Goal: Find specific page/section: Find specific page/section

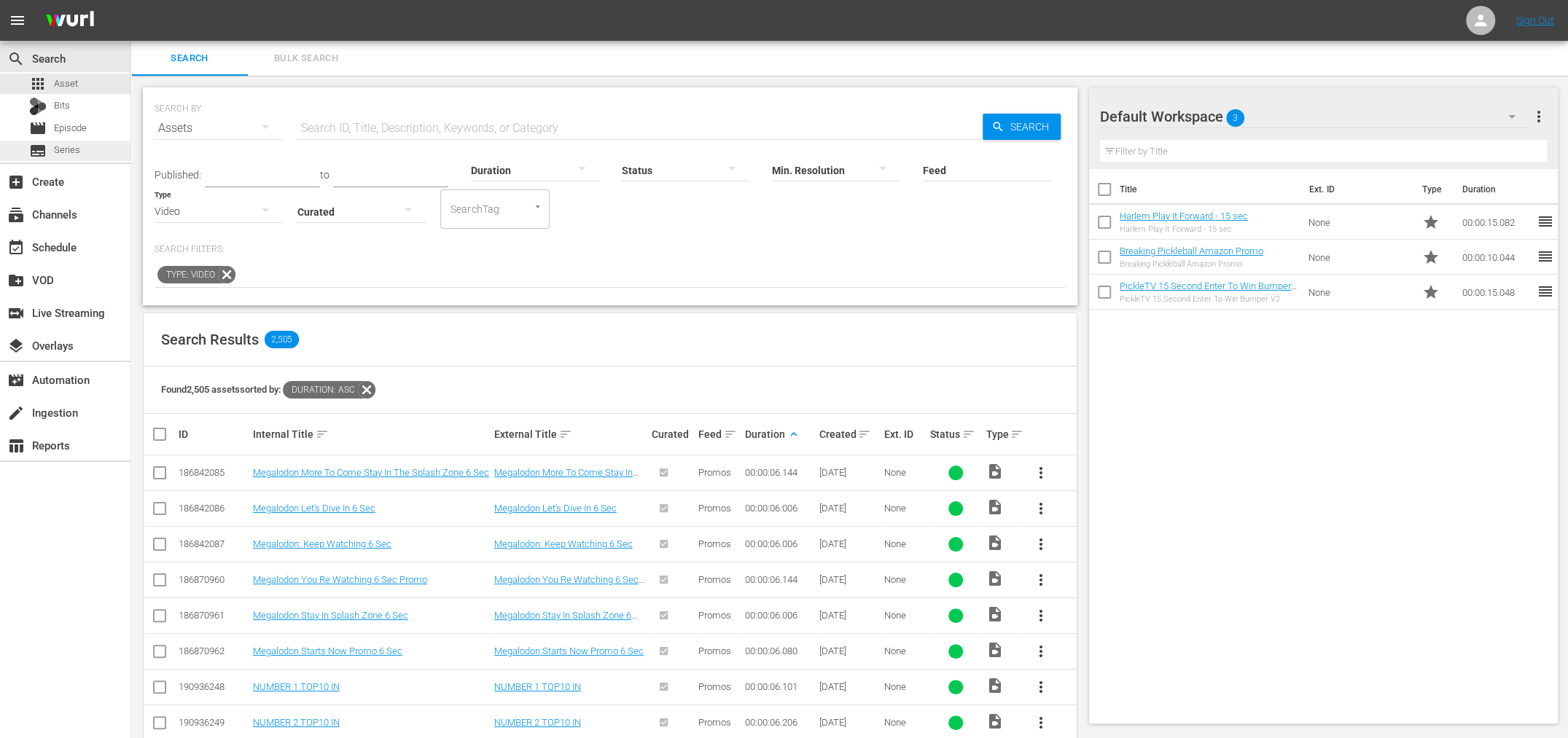
click at [49, 151] on div "subtitles Series" at bounding box center [54, 150] width 51 height 20
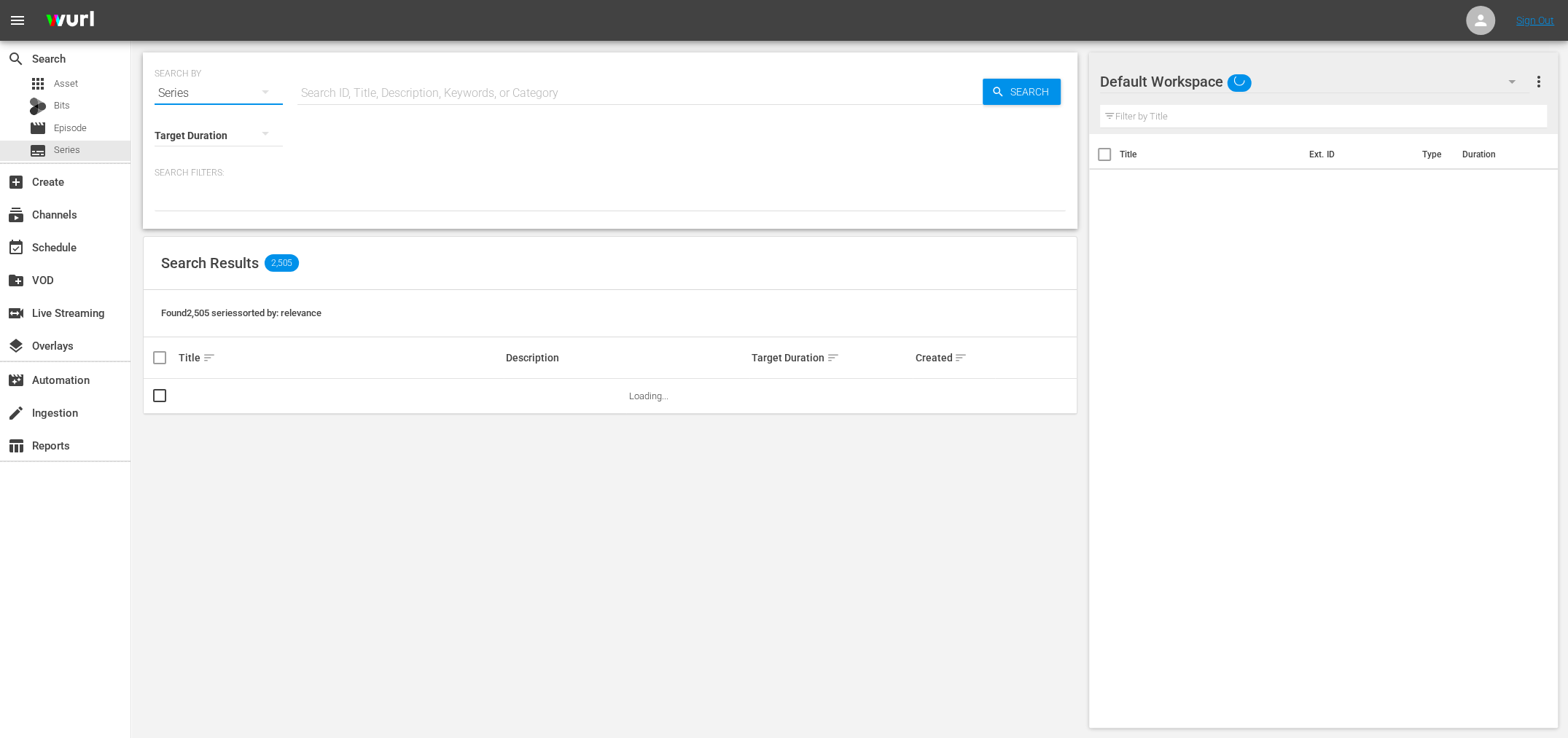
click at [250, 89] on button "button" at bounding box center [265, 92] width 35 height 35
click at [217, 144] on div "Channels" at bounding box center [201, 144] width 58 height 24
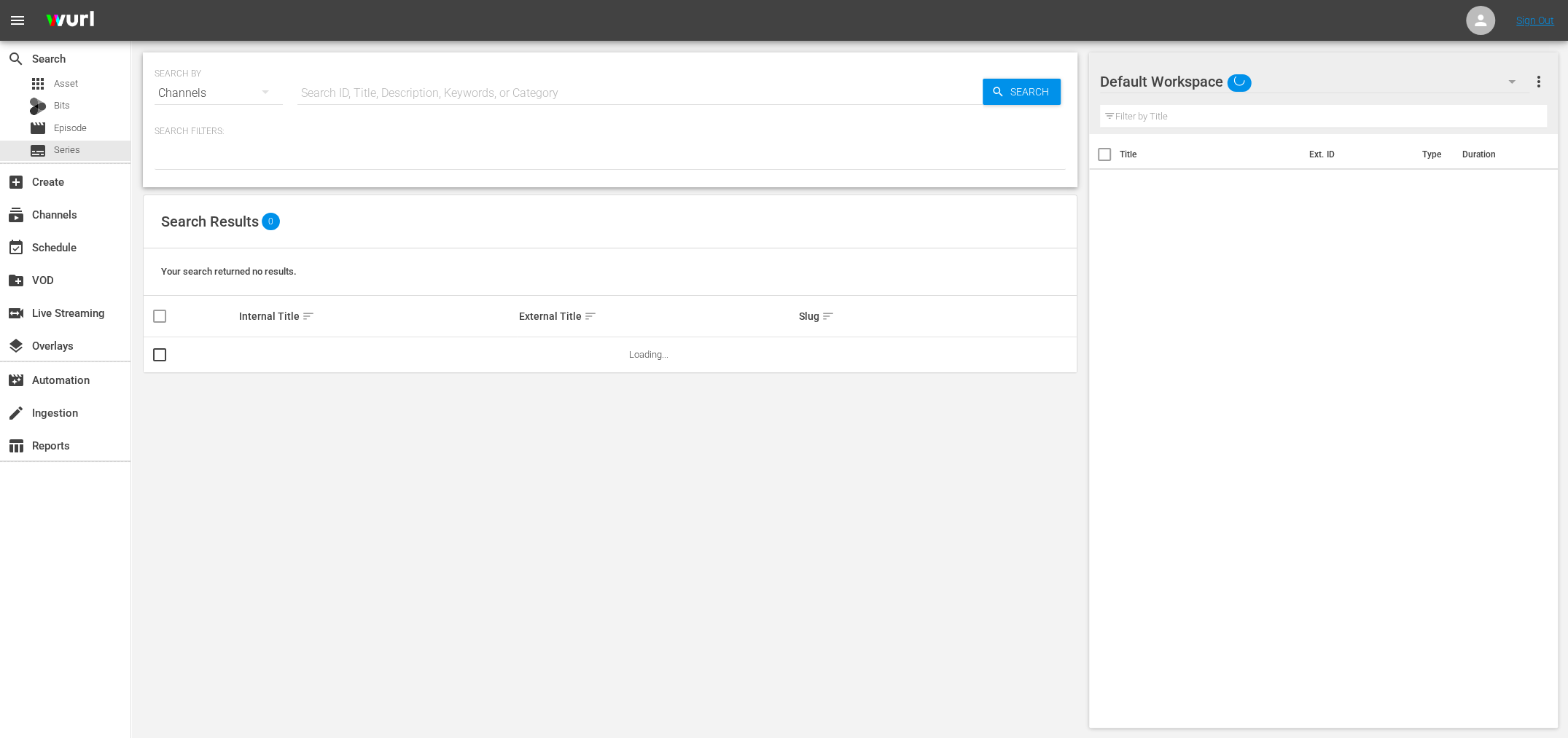
click at [371, 91] on input "text" at bounding box center [640, 93] width 685 height 35
type input "pickle"
click at [1009, 87] on span "Search" at bounding box center [1032, 92] width 56 height 27
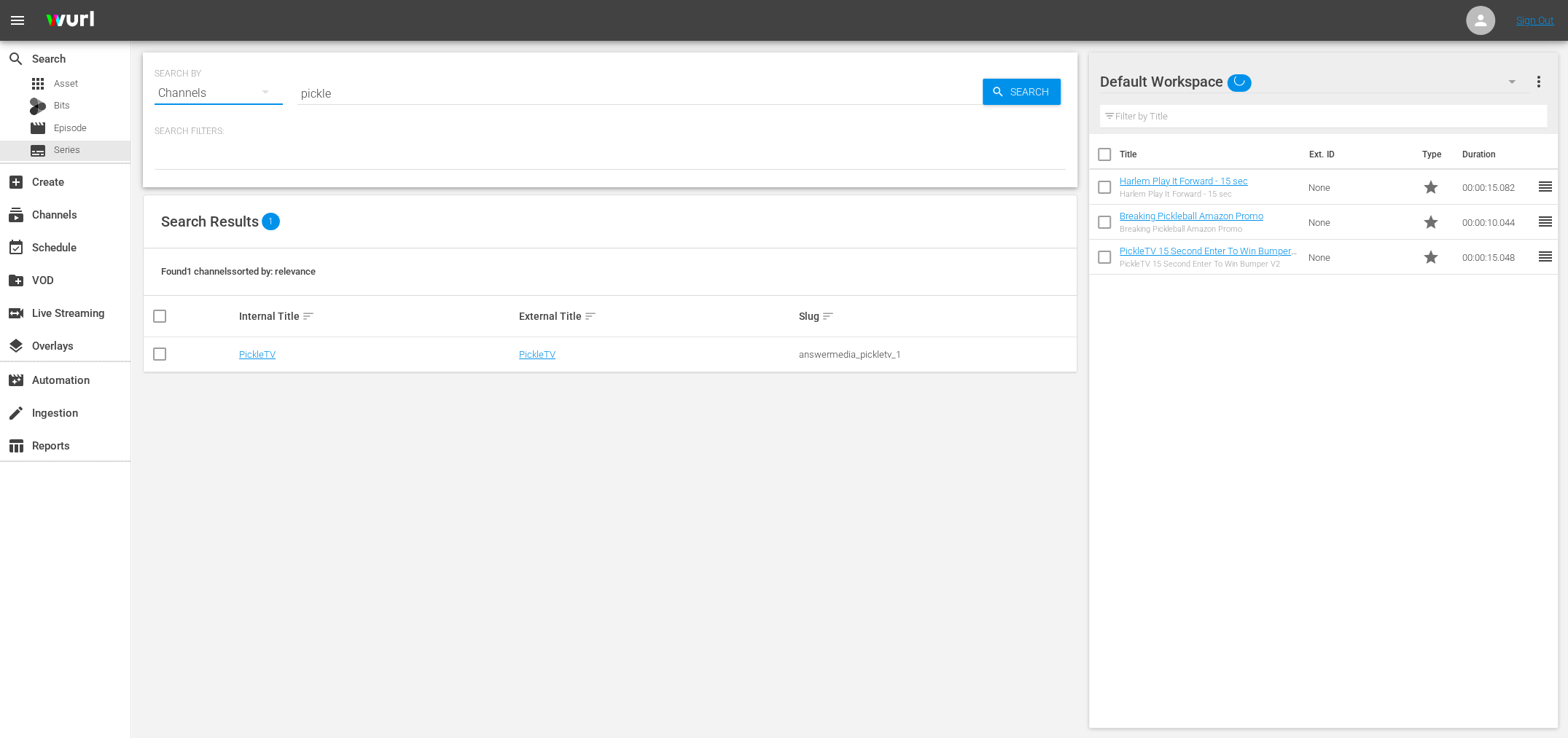
click at [256, 96] on button "button" at bounding box center [265, 92] width 35 height 35
click at [201, 169] on div "Series" at bounding box center [201, 167] width 58 height 24
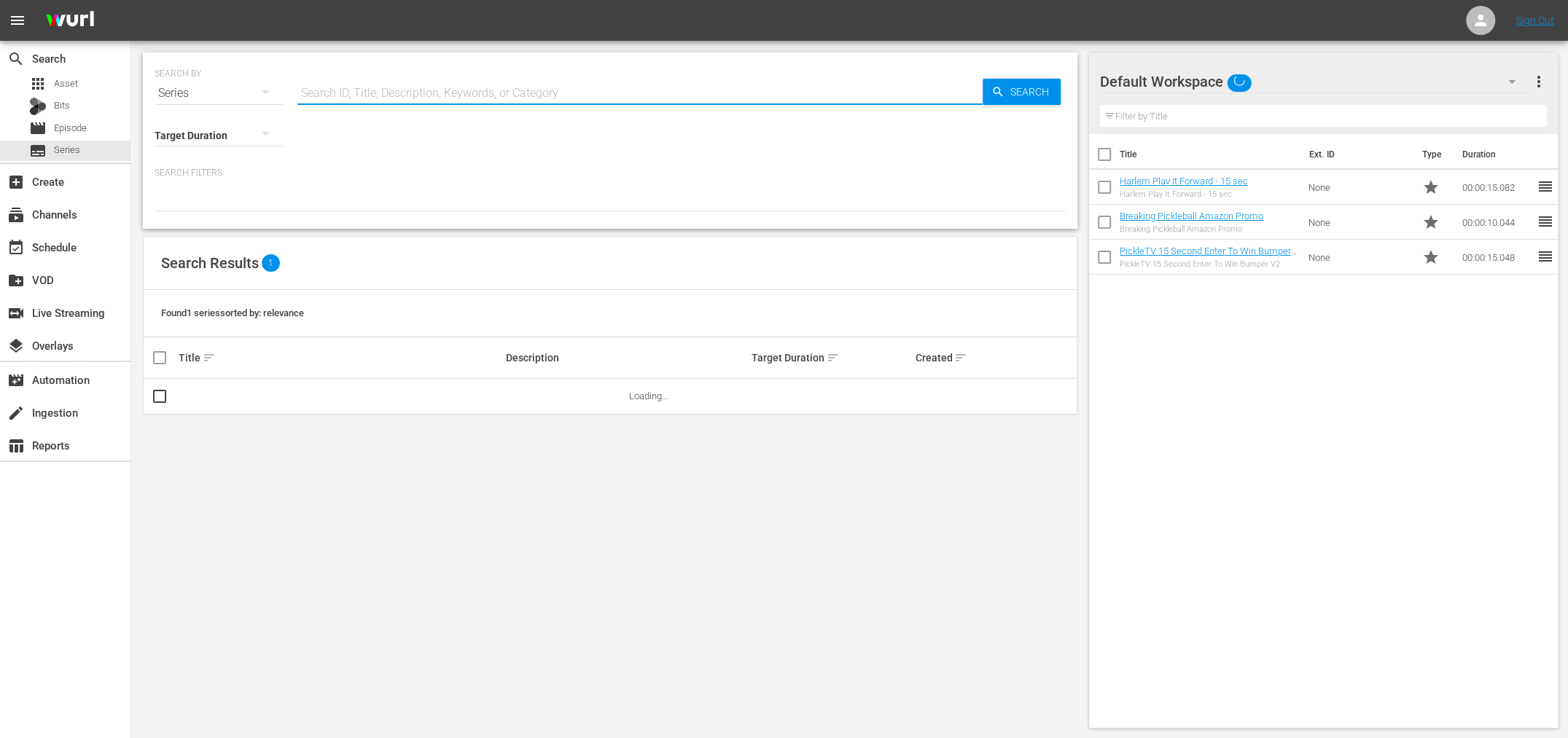
click at [330, 89] on input "text" at bounding box center [640, 93] width 685 height 35
type input "[GEOGRAPHIC_DATA]"
click at [223, 390] on link "Pickleball [GEOGRAPHIC_DATA]" at bounding box center [243, 396] width 130 height 11
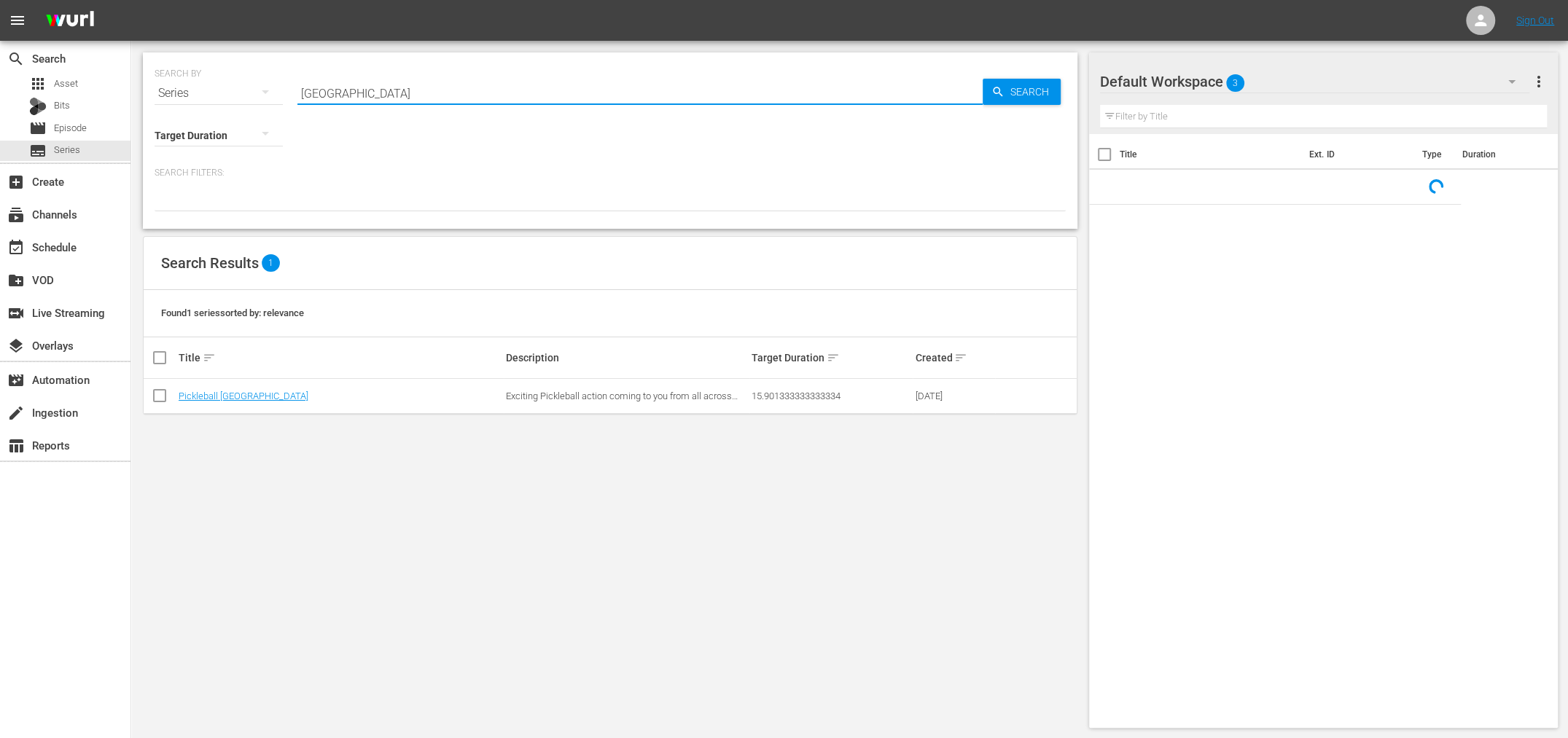
click at [318, 97] on input "[GEOGRAPHIC_DATA]" at bounding box center [640, 93] width 685 height 35
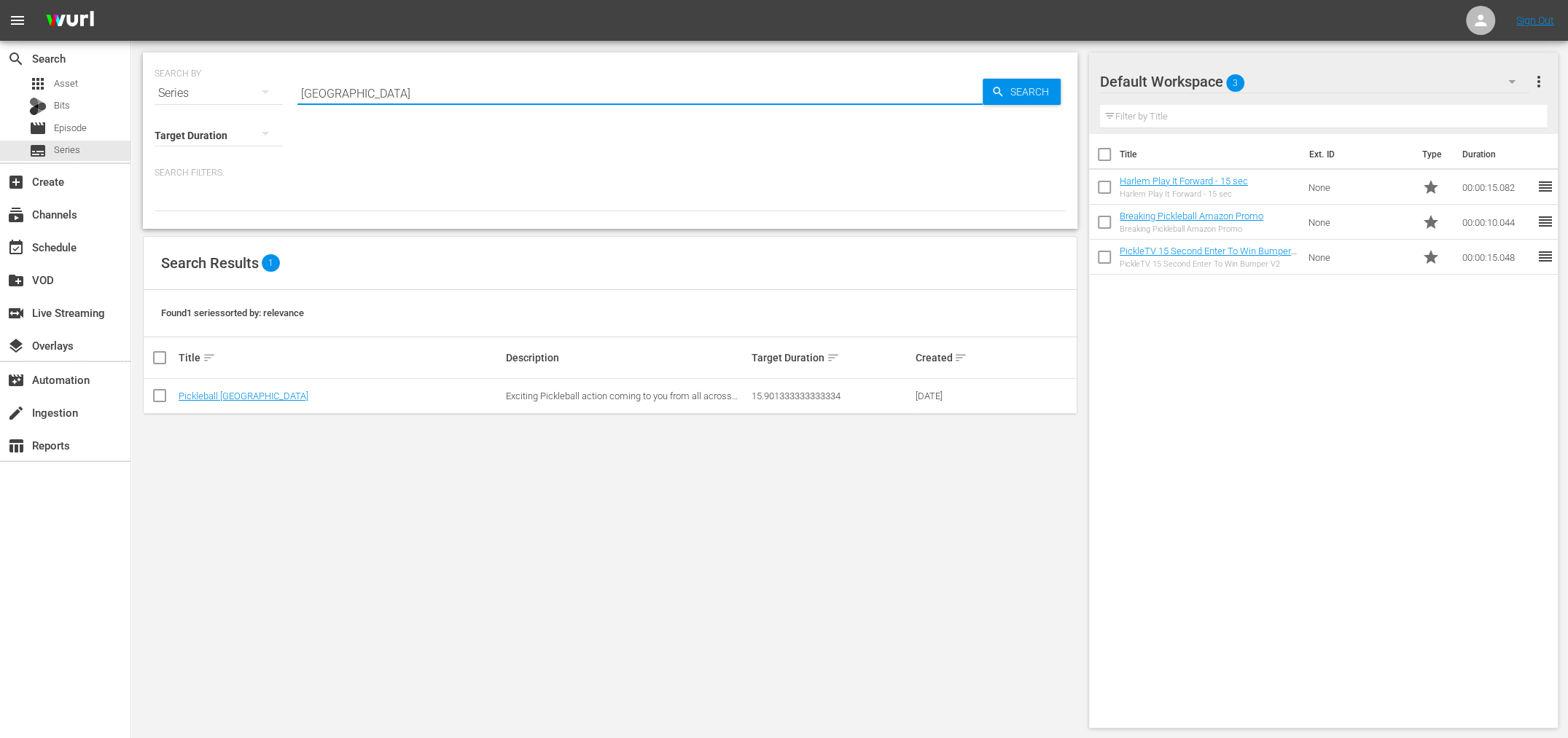
click at [318, 97] on input "[GEOGRAPHIC_DATA]" at bounding box center [640, 93] width 685 height 35
type input "pickle"
click at [997, 91] on icon "button" at bounding box center [997, 91] width 13 height 13
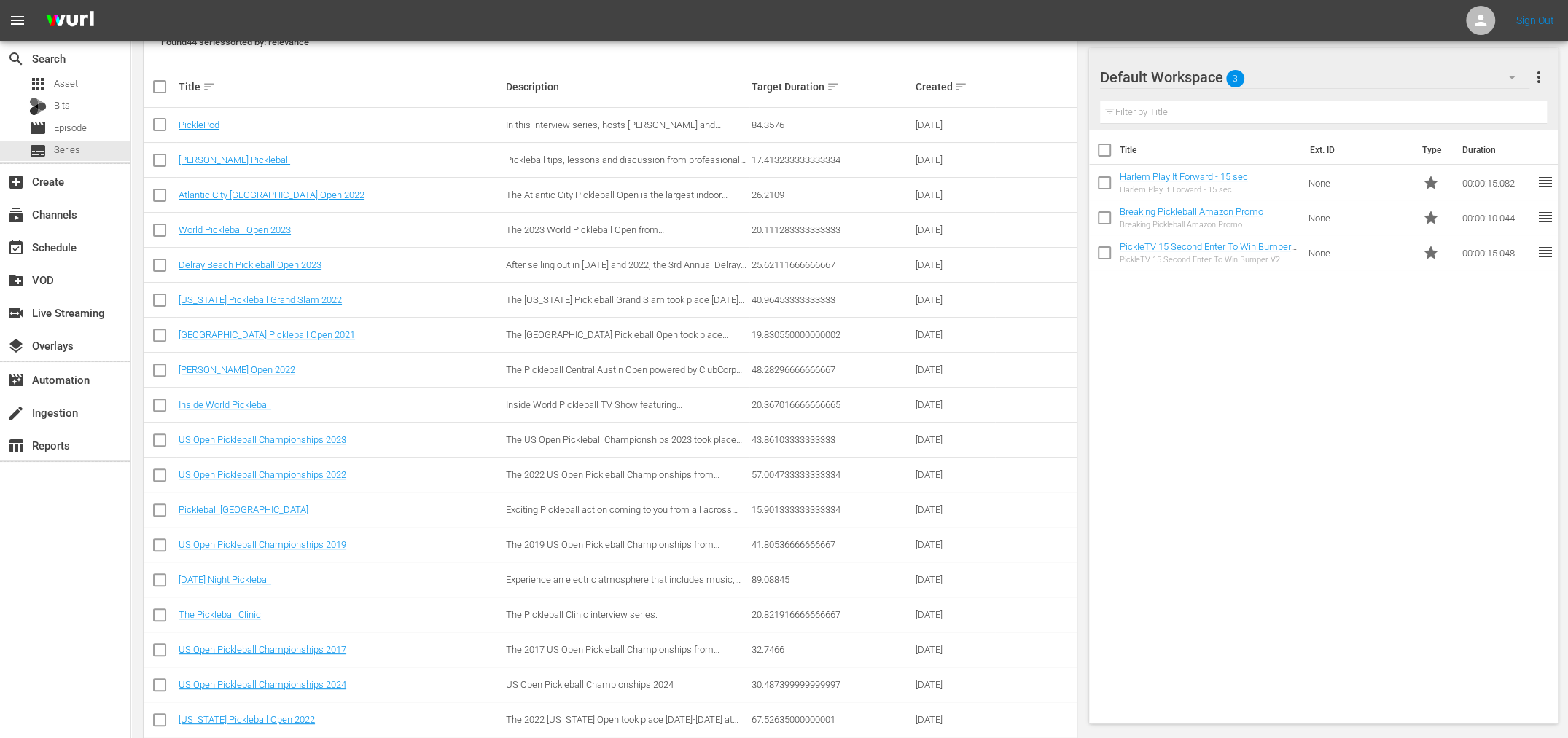
scroll to position [275, 0]
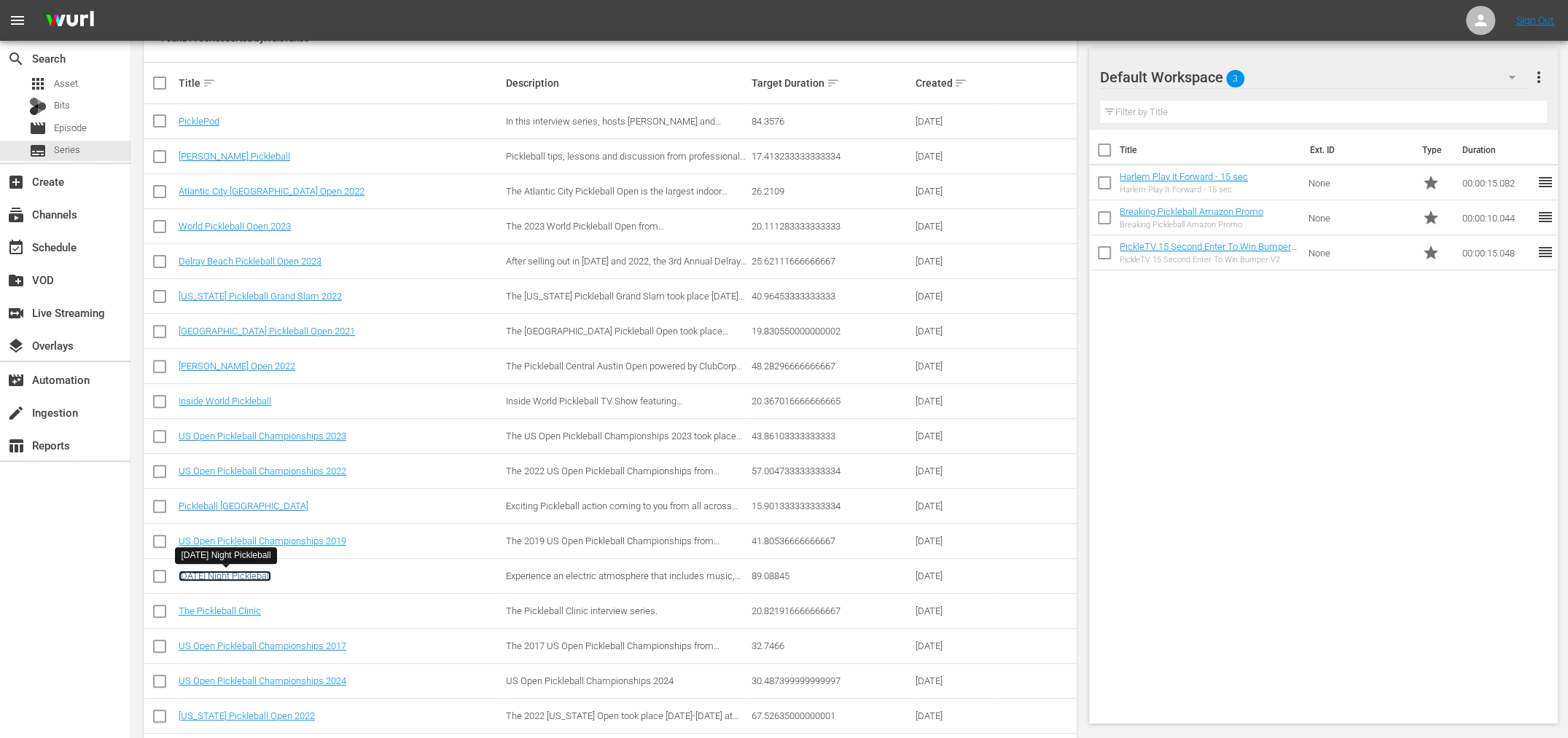
click at [245, 570] on link "[DATE] Night Pickleball" at bounding box center [225, 576] width 93 height 11
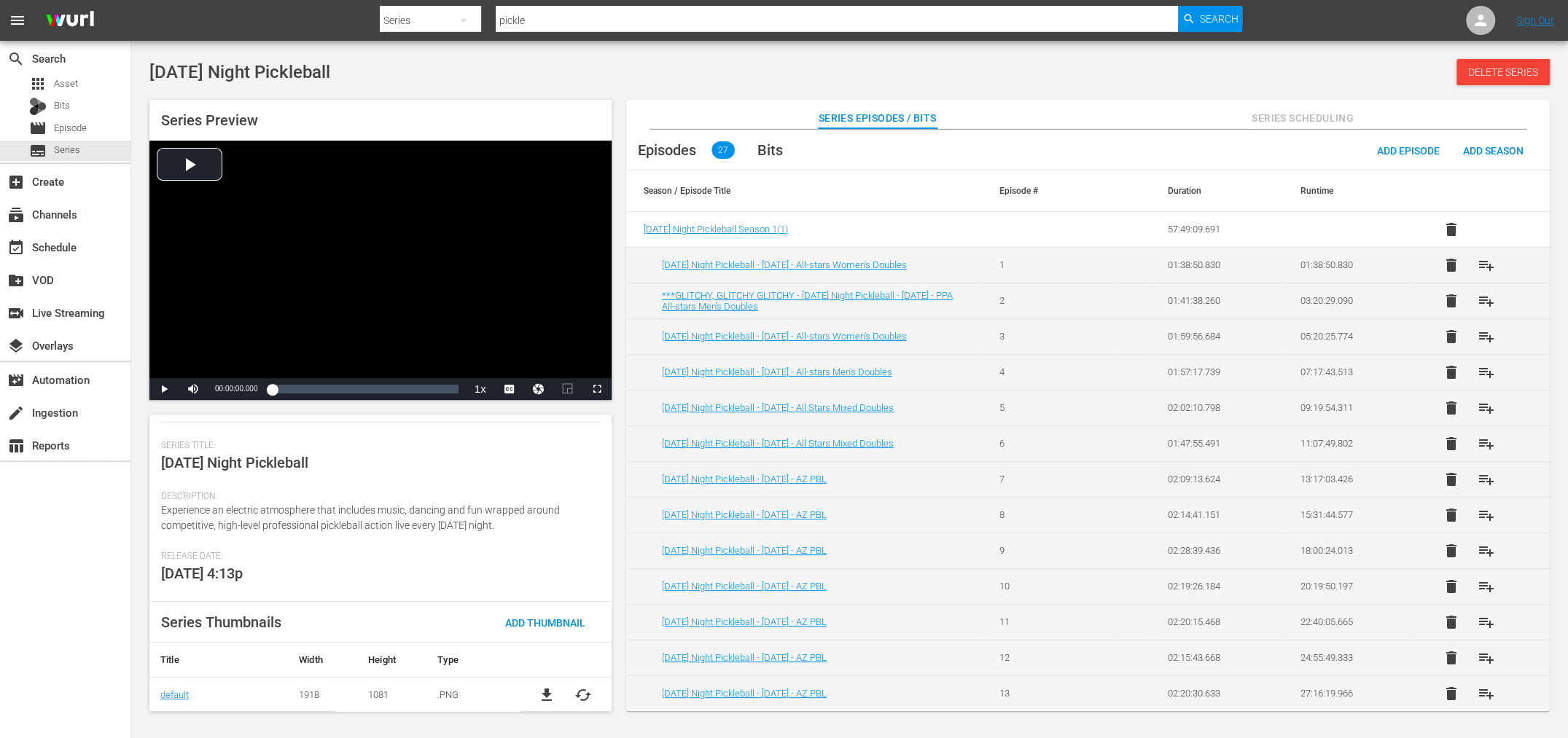
scroll to position [178, 0]
click at [68, 151] on span "Series" at bounding box center [67, 150] width 27 height 14
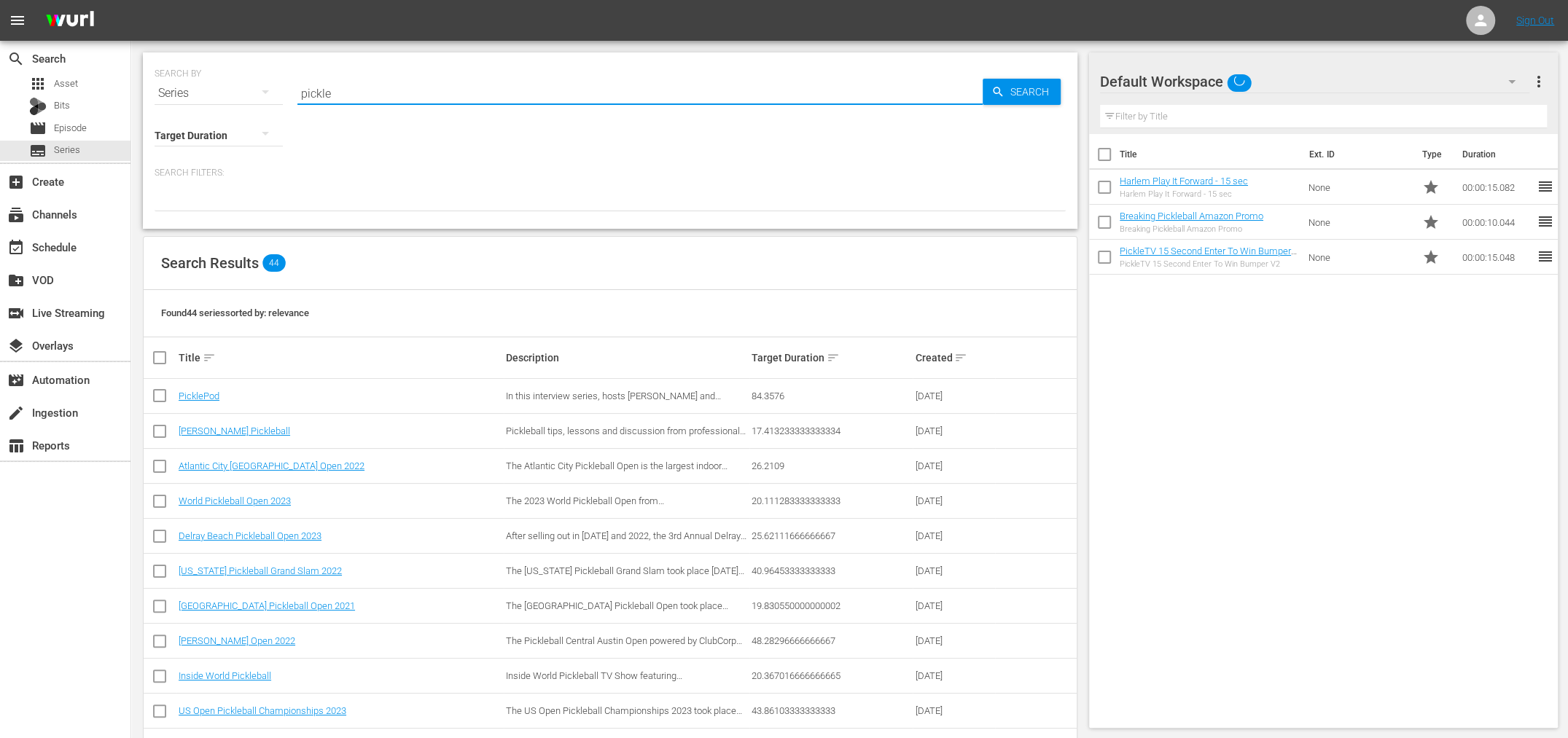
click at [330, 88] on input "pickle" at bounding box center [640, 93] width 685 height 35
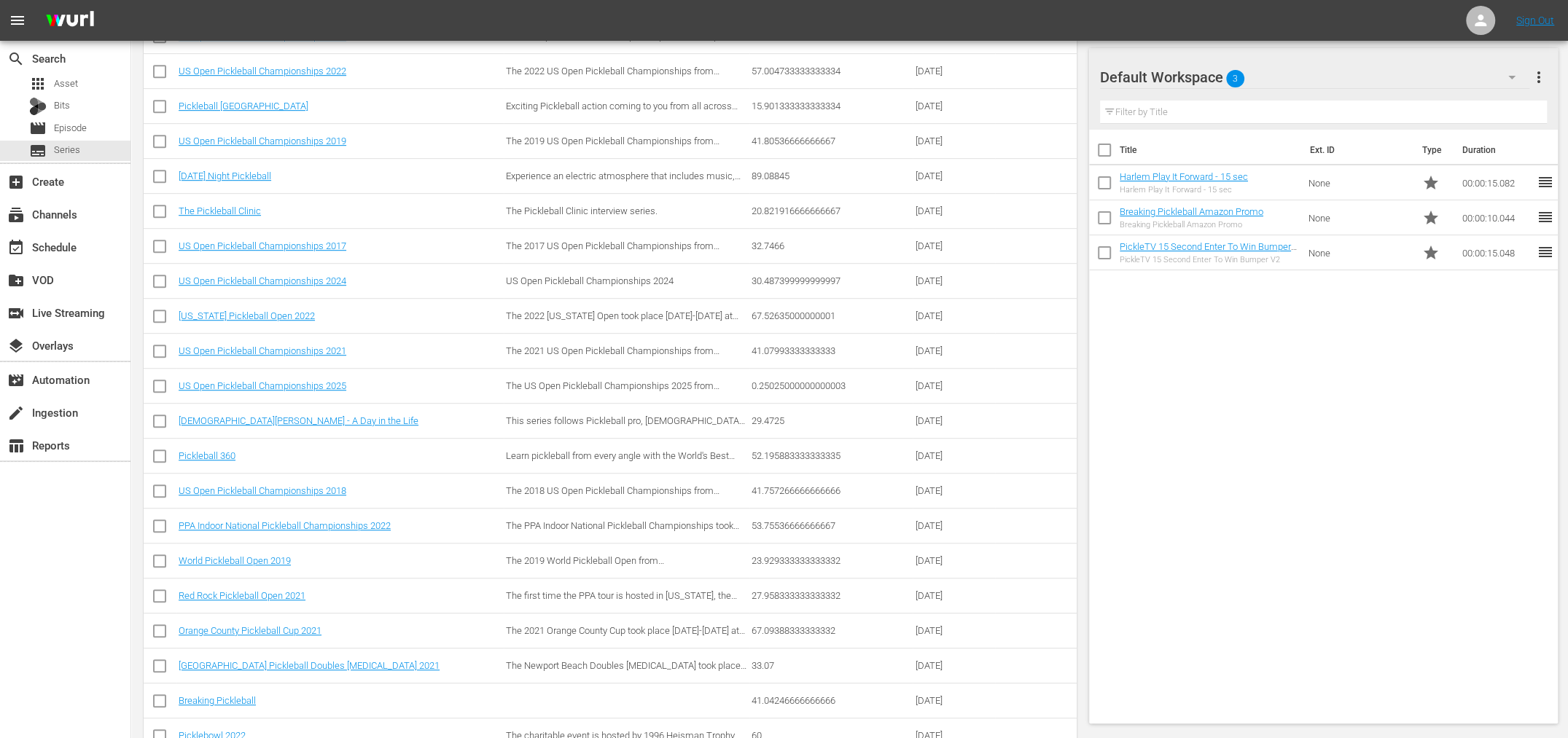
scroll to position [680, 0]
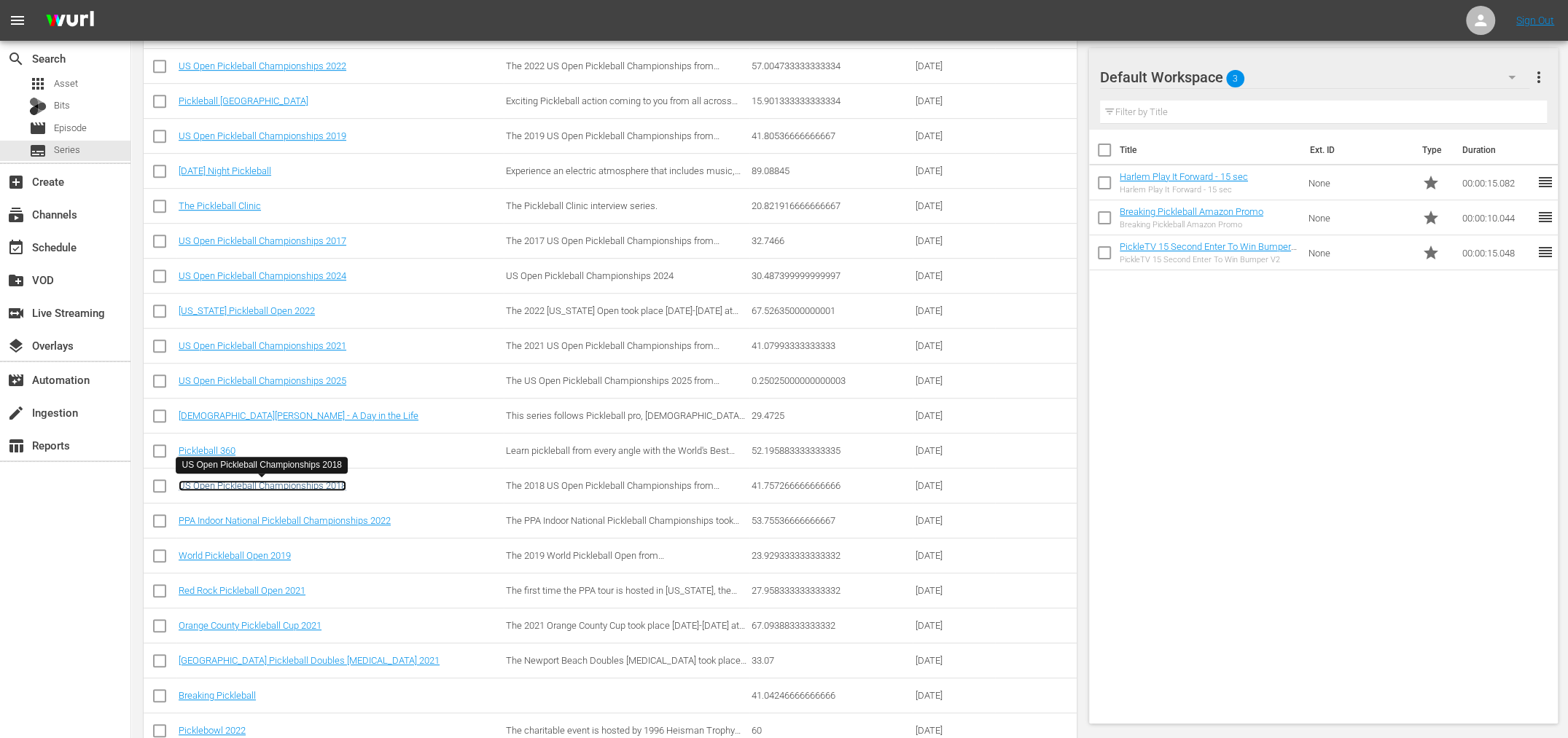
click at [324, 481] on link "US Open Pickleball Championships 2018" at bounding box center [262, 485] width 168 height 11
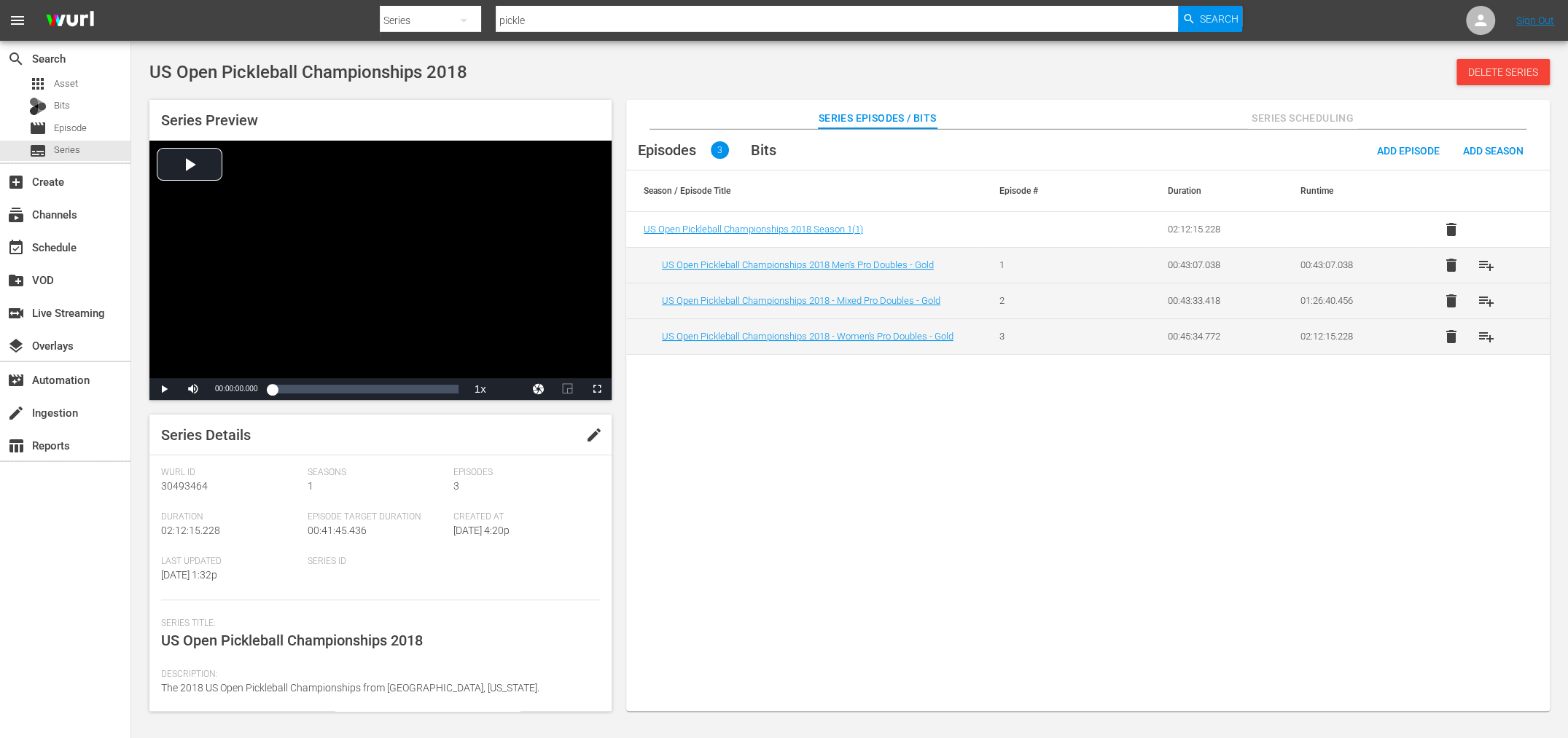
scroll to position [163, 0]
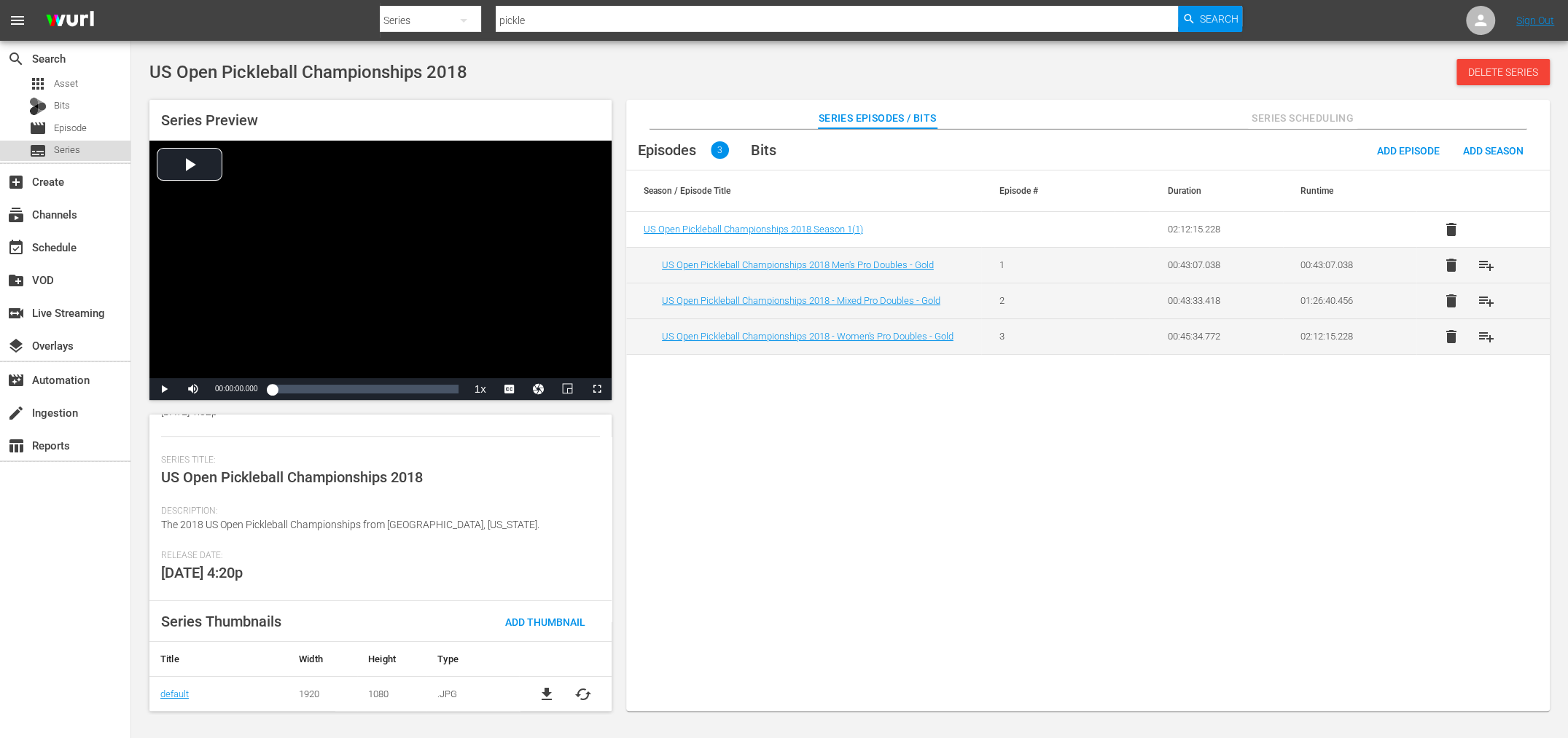
click at [69, 145] on span "Series" at bounding box center [67, 150] width 27 height 14
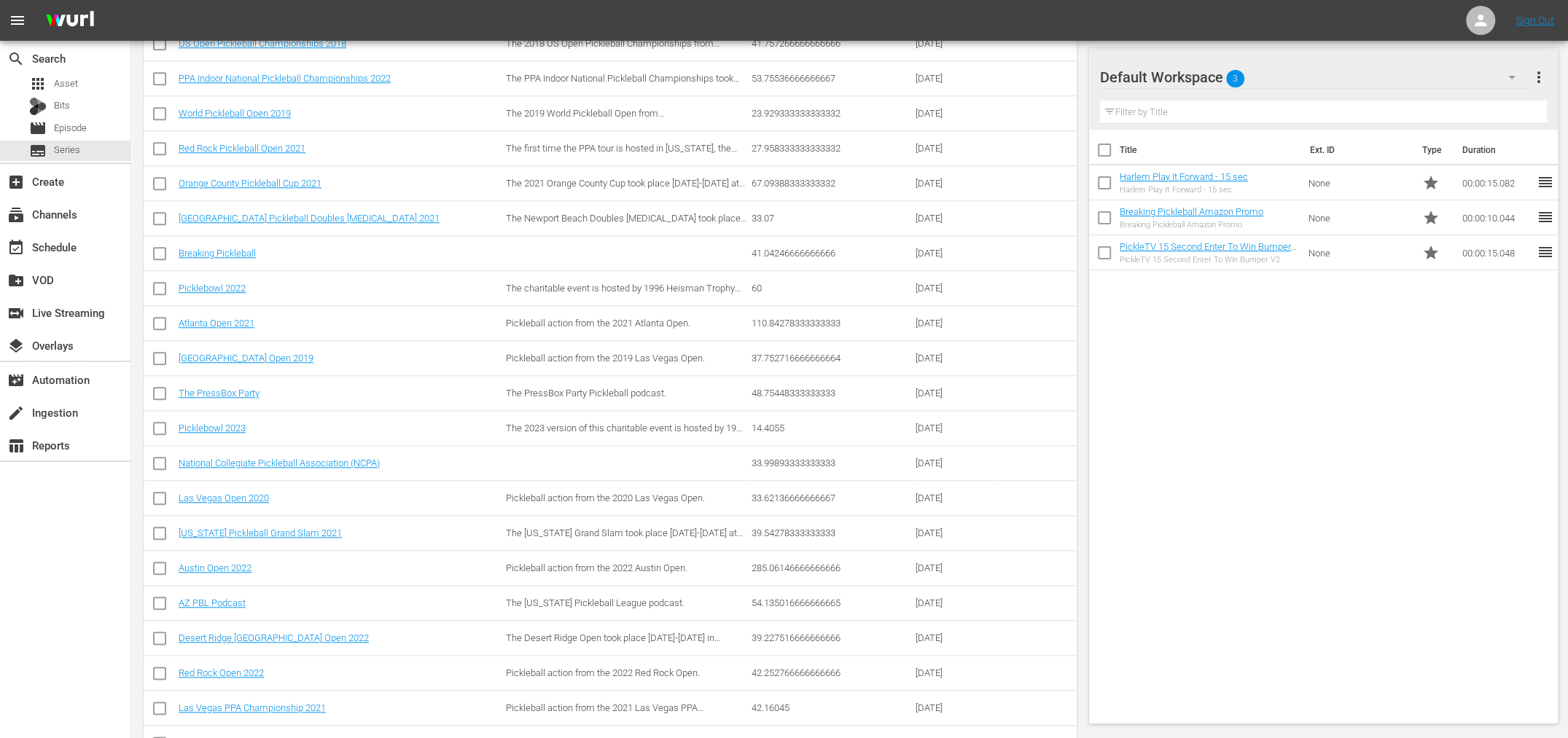
scroll to position [1128, 0]
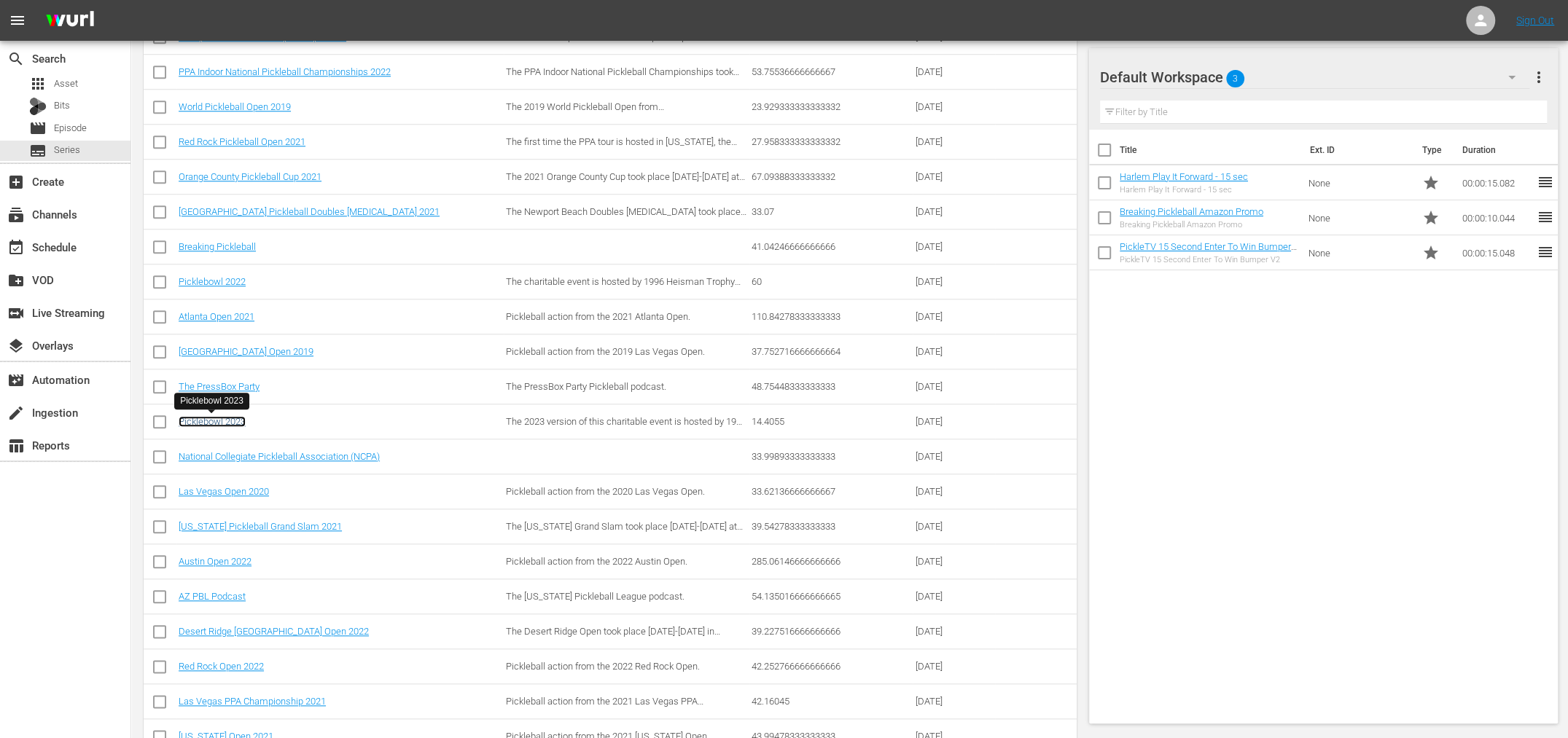
click at [242, 420] on link "Picklebowl 2023" at bounding box center [212, 421] width 67 height 11
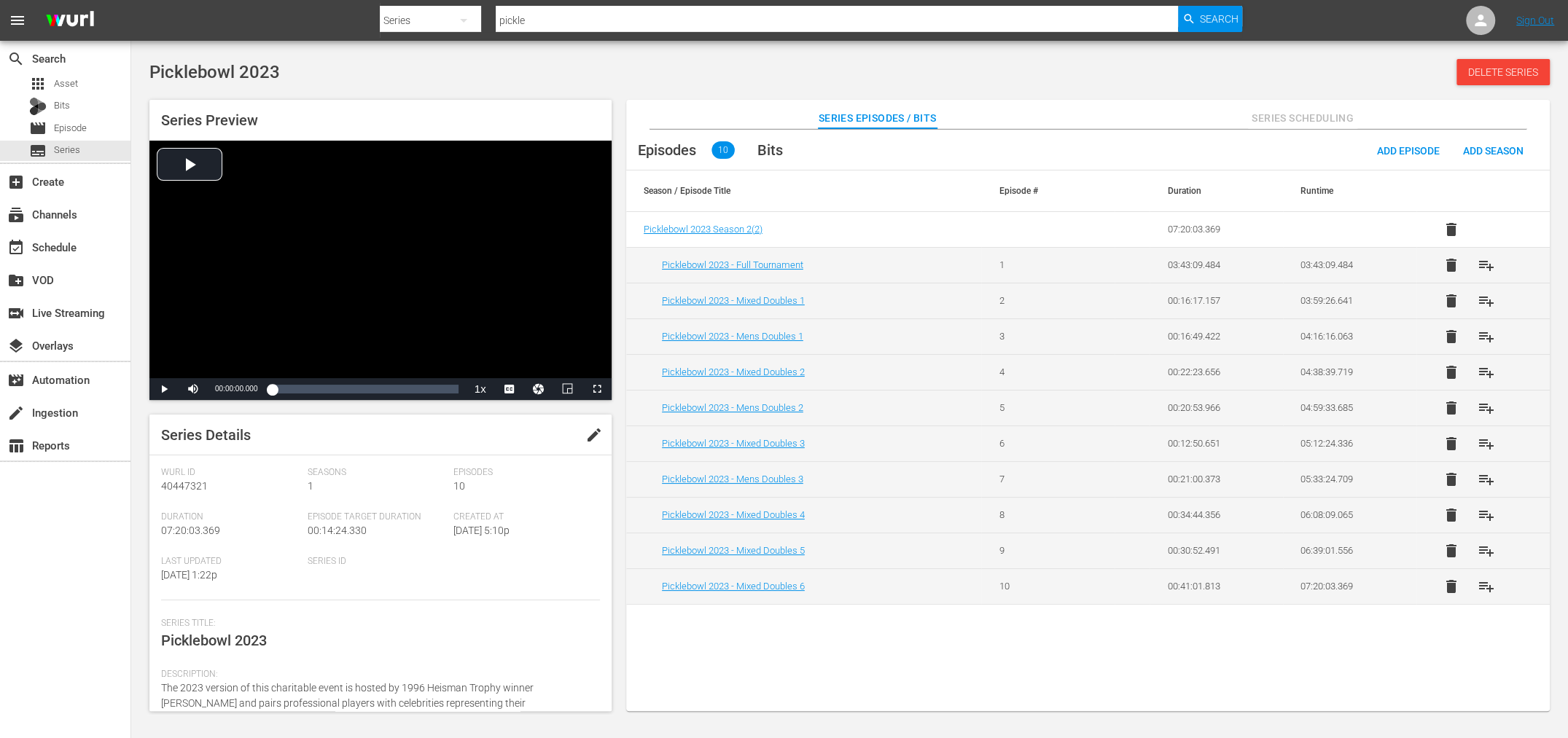
scroll to position [178, 0]
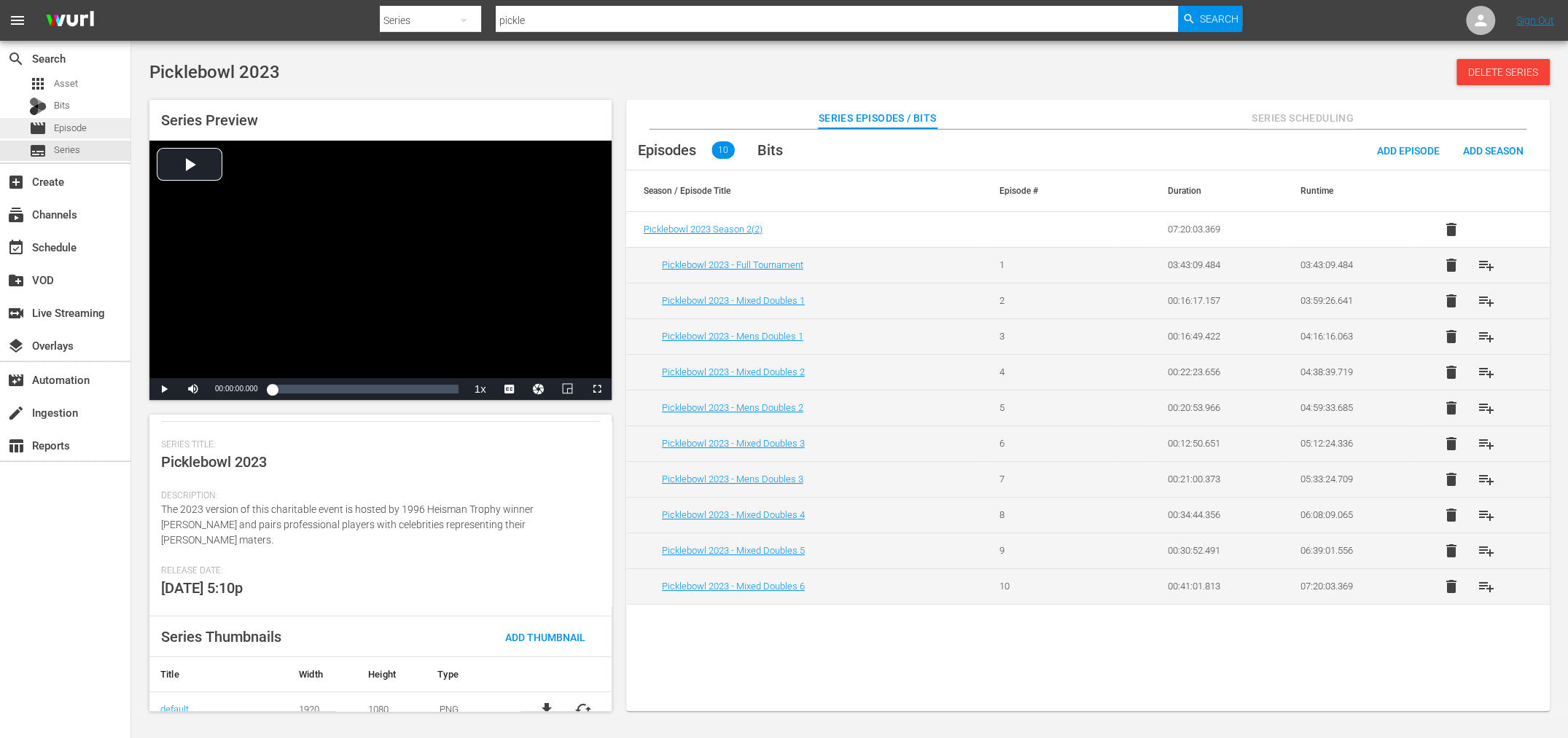
click at [74, 127] on span "Episode" at bounding box center [70, 128] width 33 height 14
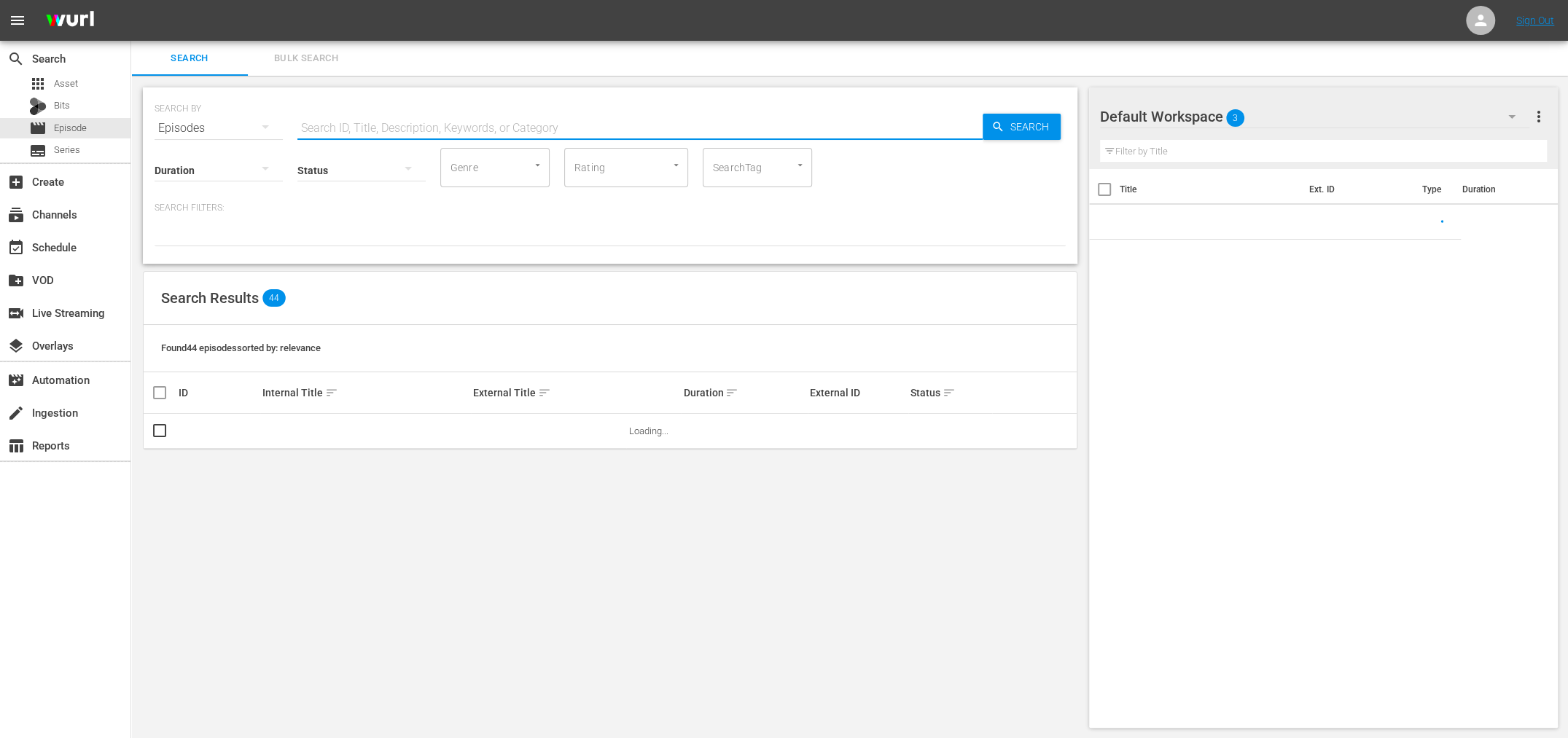
click at [346, 130] on input "text" at bounding box center [640, 128] width 685 height 35
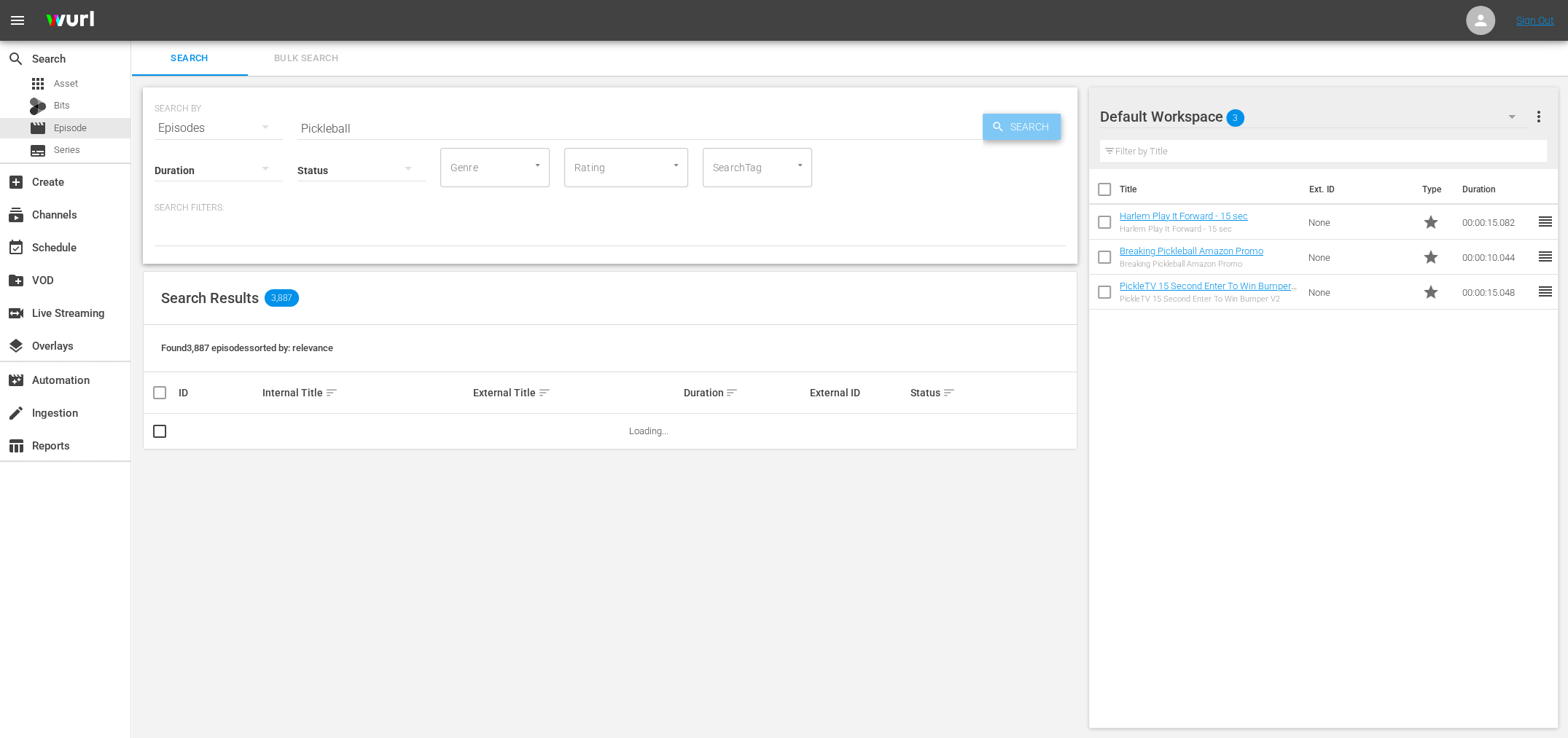
click at [1013, 135] on span "Search" at bounding box center [1032, 127] width 56 height 27
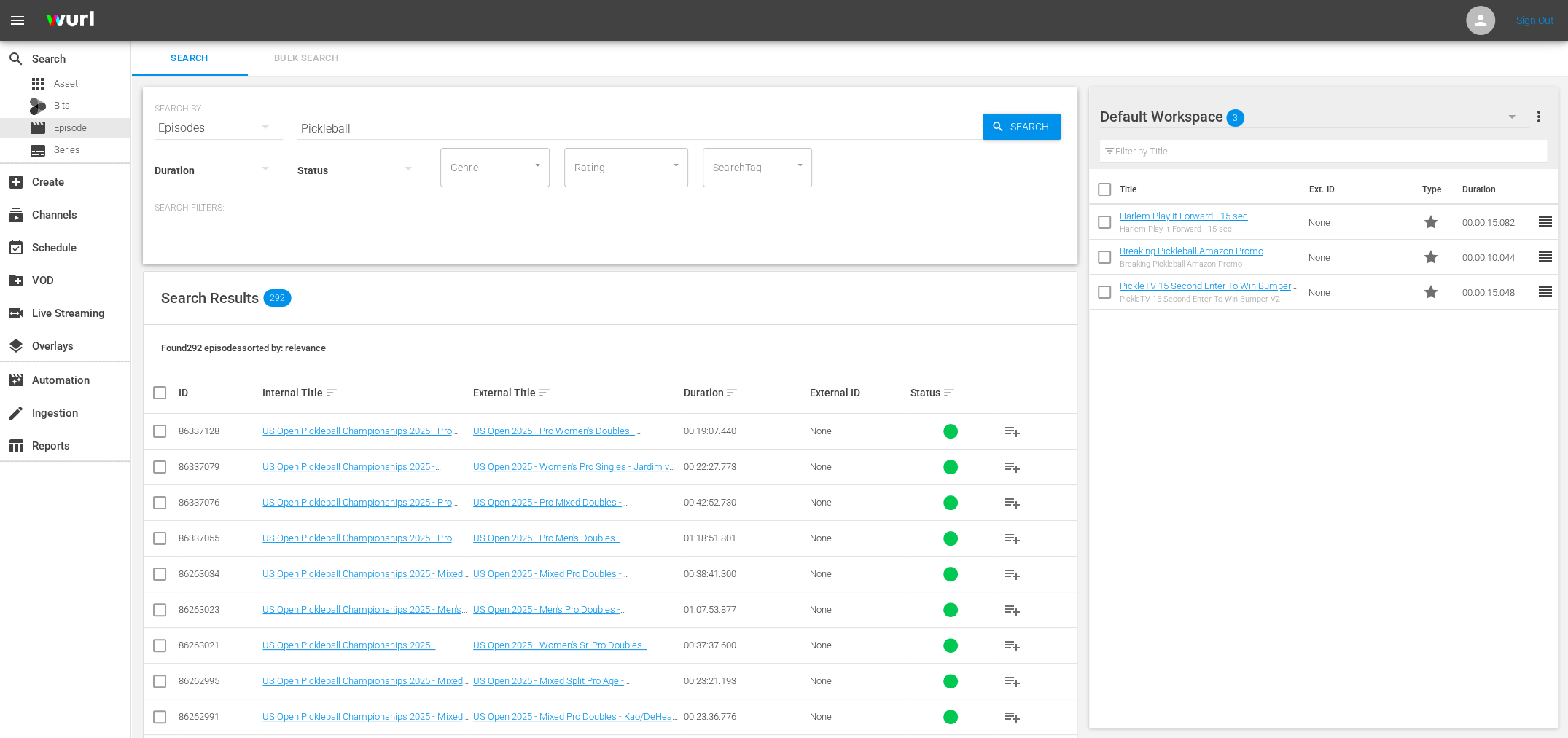
click at [365, 125] on input "Pickleball" at bounding box center [640, 128] width 685 height 35
click at [409, 123] on input ""Pickleball"" at bounding box center [640, 128] width 685 height 35
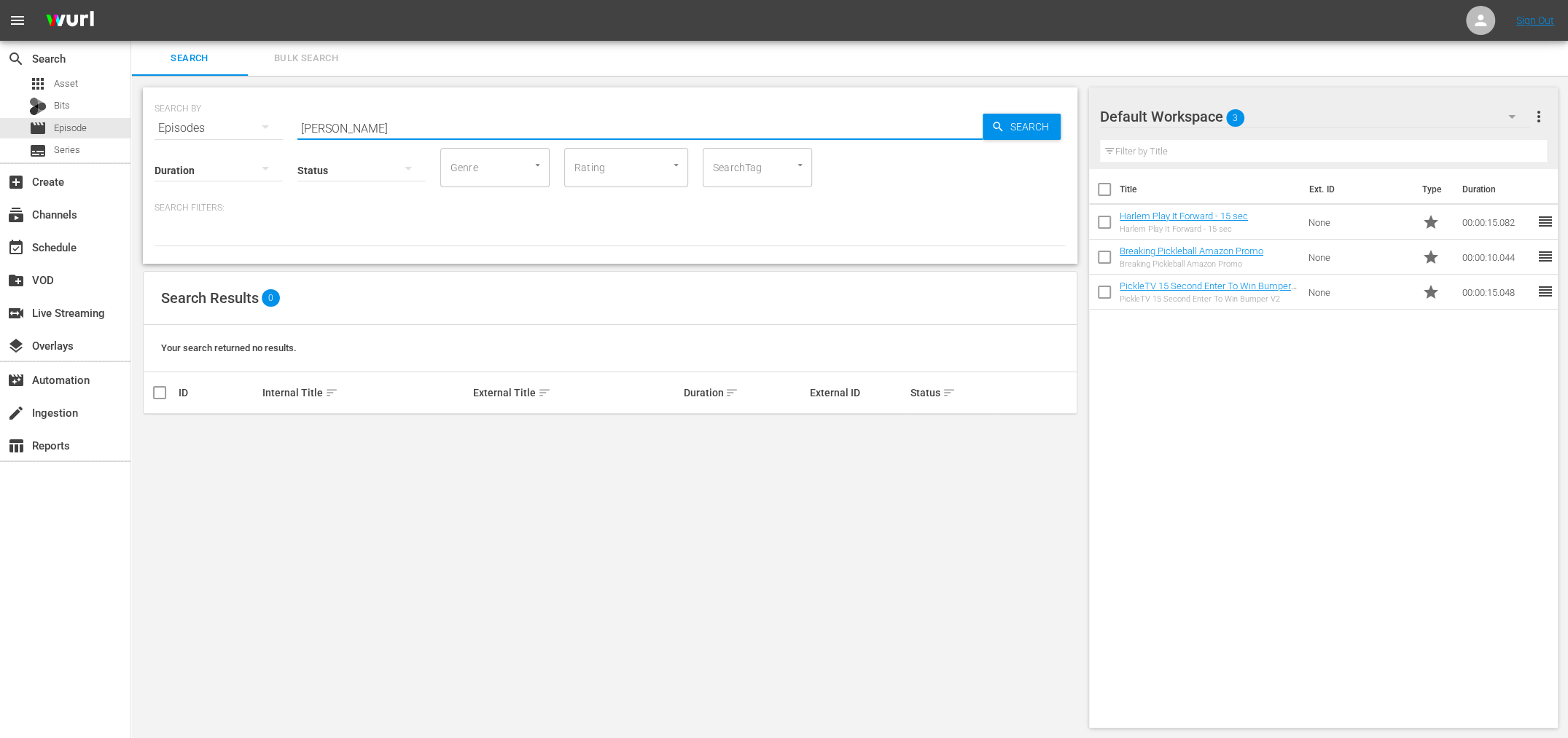
click at [207, 128] on div "Episodes" at bounding box center [218, 128] width 128 height 41
click at [315, 265] on div "Channels Series Episodes Bits Assets" at bounding box center [784, 369] width 1568 height 738
click at [317, 129] on input "[PERSON_NAME]" at bounding box center [640, 128] width 685 height 35
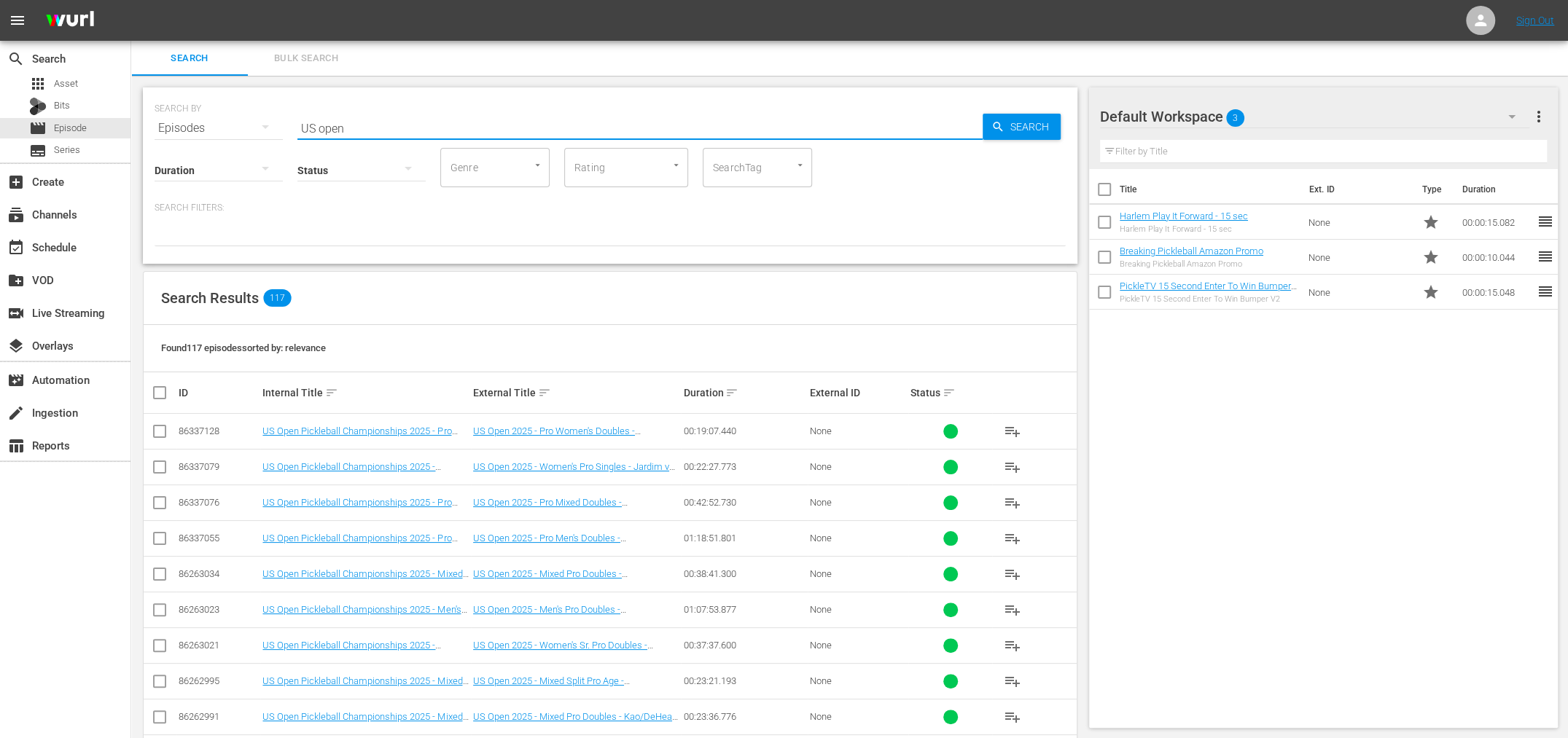
type input "US open"
